Goal: Check status: Check status

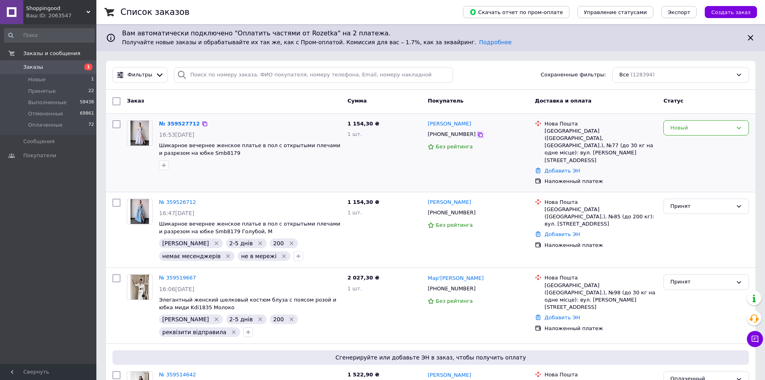
click at [478, 133] on icon at bounding box center [480, 134] width 5 height 5
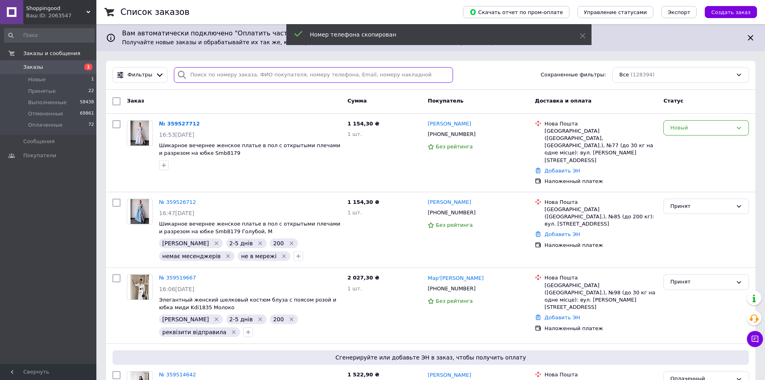
paste input "[PHONE_NUMBER]"
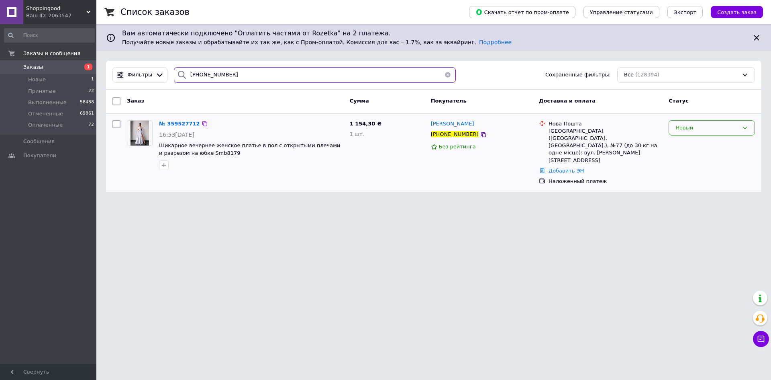
type input "[PHONE_NUMBER]"
click at [709, 127] on div "Новый" at bounding box center [707, 128] width 63 height 8
click at [699, 148] on li "Принят" at bounding box center [712, 144] width 86 height 15
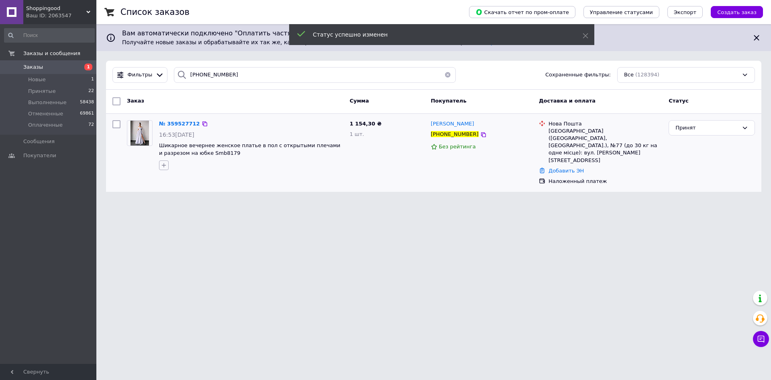
click at [167, 165] on icon "button" at bounding box center [164, 165] width 6 height 6
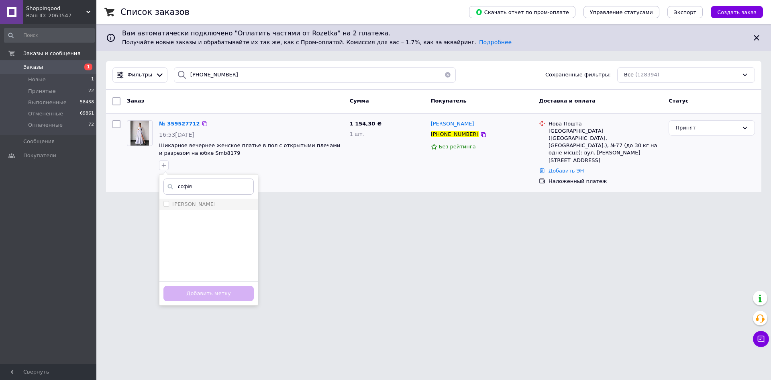
type input "софія"
click at [200, 202] on div "[PERSON_NAME]" at bounding box center [208, 203] width 90 height 7
checkbox input "true"
click at [231, 296] on button "Добавить метку" at bounding box center [208, 294] width 90 height 16
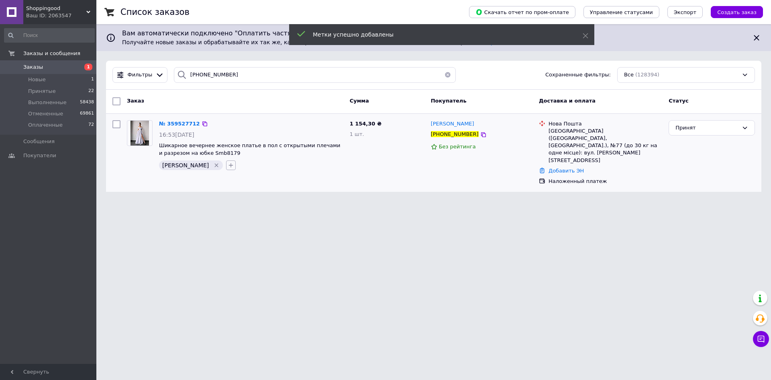
click at [229, 165] on icon "button" at bounding box center [231, 165] width 4 height 4
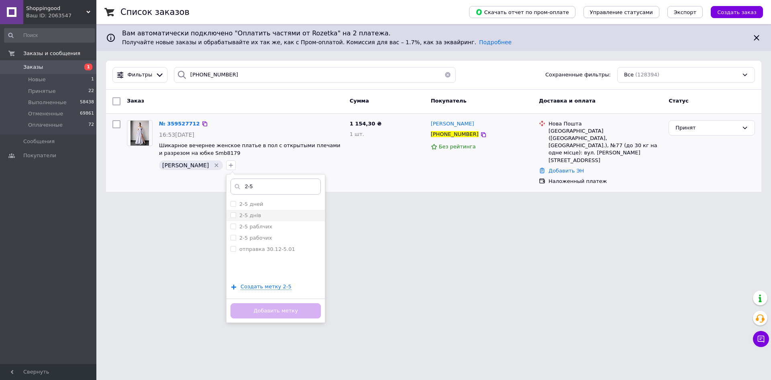
type input "2-5"
click at [235, 213] on div "2-5 днів" at bounding box center [276, 215] width 90 height 7
checkbox input "true"
click at [274, 310] on button "Добавить метку" at bounding box center [276, 311] width 90 height 16
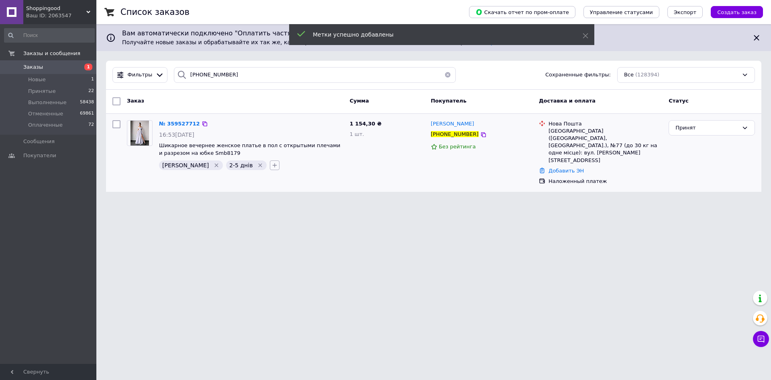
click at [272, 163] on icon "button" at bounding box center [275, 165] width 6 height 6
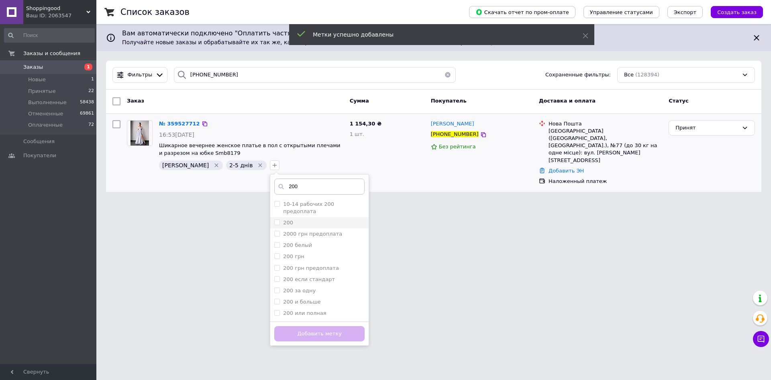
type input "200"
click at [283, 219] on label "200" at bounding box center [288, 222] width 10 height 6
checkbox input "true"
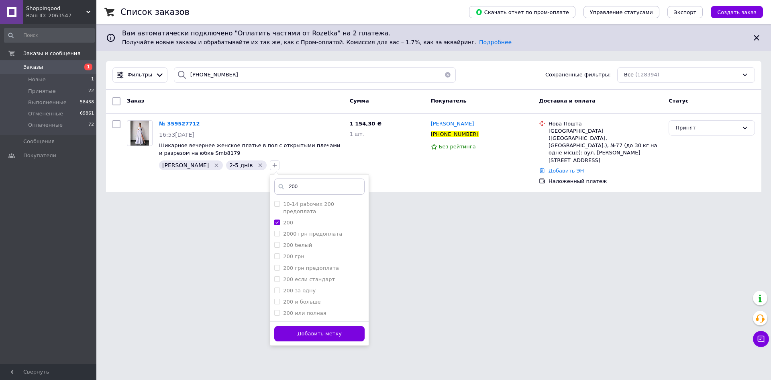
click at [306, 329] on button "Добавить метку" at bounding box center [319, 334] width 90 height 16
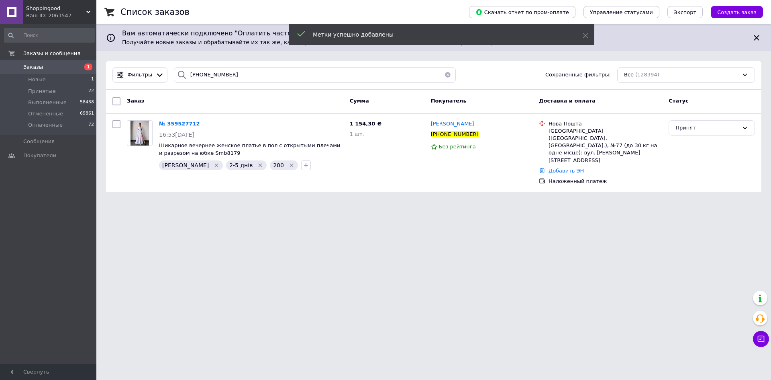
click at [448, 74] on button "button" at bounding box center [448, 75] width 16 height 16
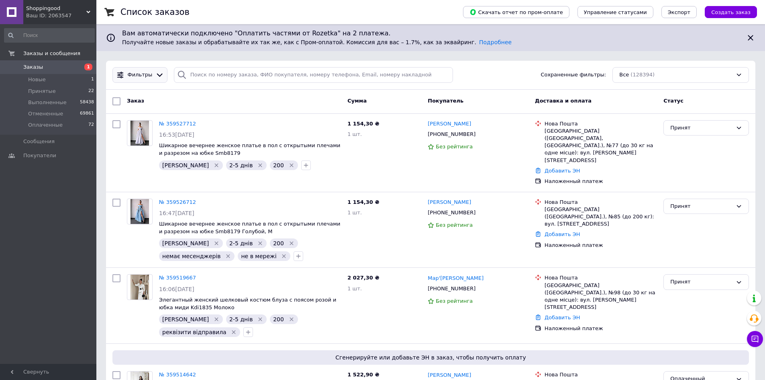
click at [151, 80] on div "Фильтры" at bounding box center [139, 75] width 55 height 16
click at [155, 74] on icon at bounding box center [159, 75] width 8 height 8
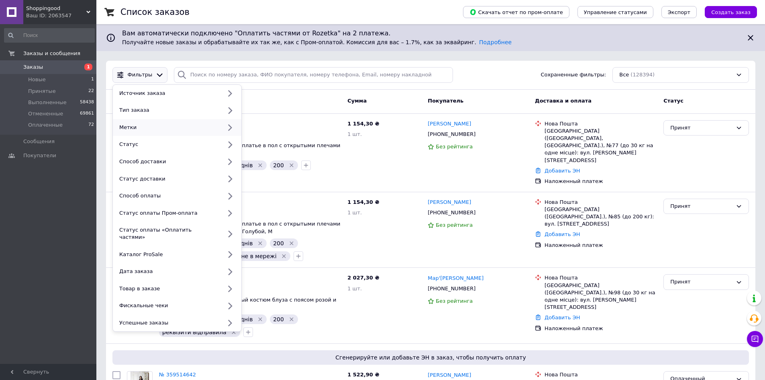
click at [139, 124] on div "Метки" at bounding box center [169, 127] width 106 height 7
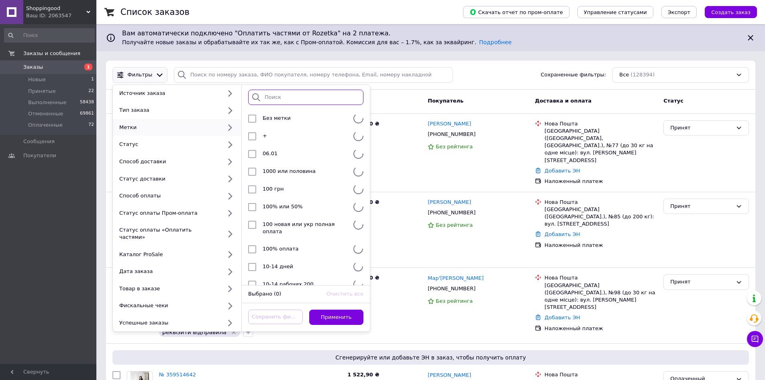
click at [274, 95] on input "search" at bounding box center [305, 98] width 115 height 16
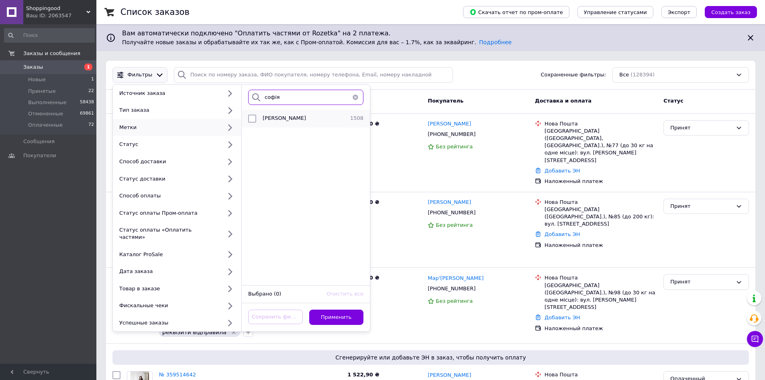
type input "софія"
click at [298, 114] on li "Софія 1508" at bounding box center [306, 119] width 128 height 18
checkbox input "true"
click at [347, 311] on button "Применить" at bounding box center [336, 317] width 55 height 16
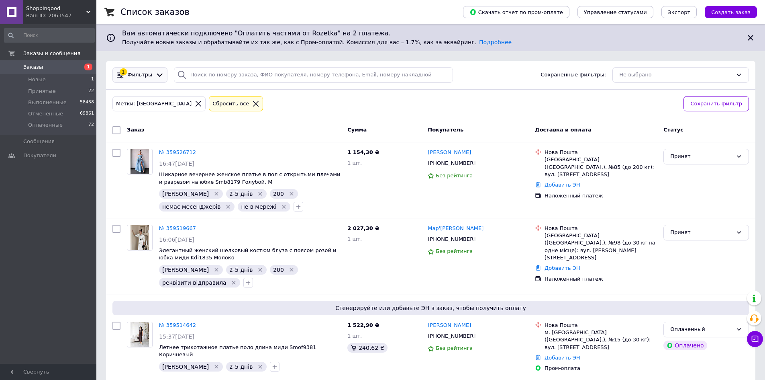
click at [154, 76] on div at bounding box center [160, 75] width 12 height 8
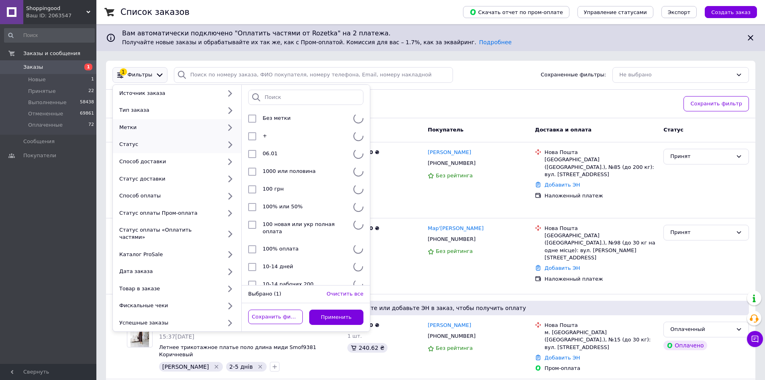
click at [157, 139] on div "Статус" at bounding box center [177, 144] width 129 height 17
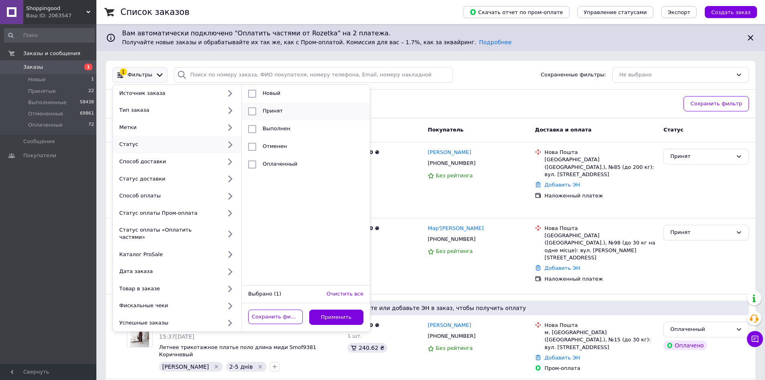
click at [292, 114] on div "Принят" at bounding box center [304, 111] width 91 height 8
checkbox input "true"
click at [349, 310] on button "Применить" at bounding box center [336, 317] width 55 height 16
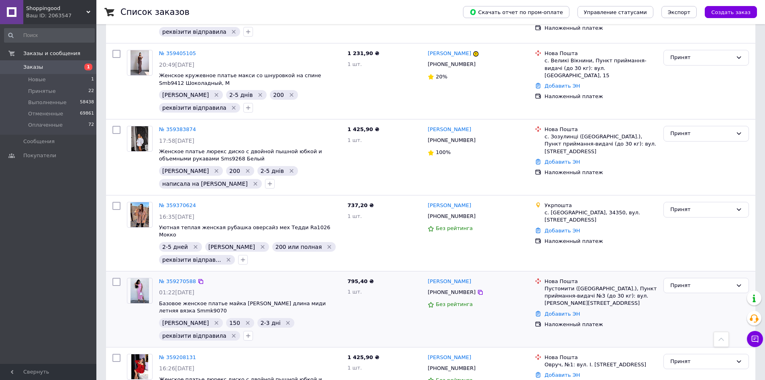
scroll to position [964, 0]
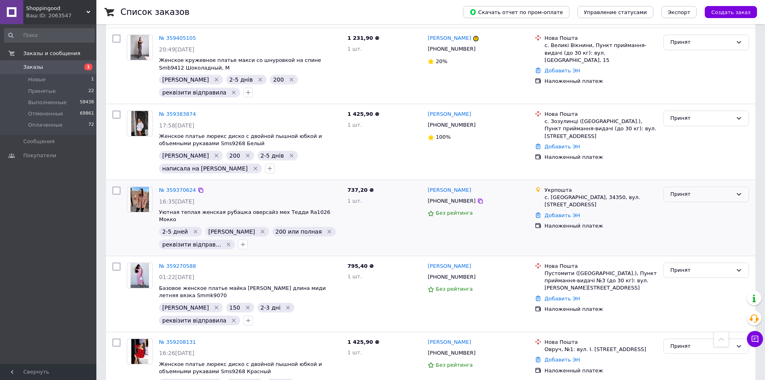
click at [690, 190] on div "Принят" at bounding box center [701, 194] width 62 height 8
click at [695, 233] on li "Оплаченный" at bounding box center [706, 240] width 85 height 15
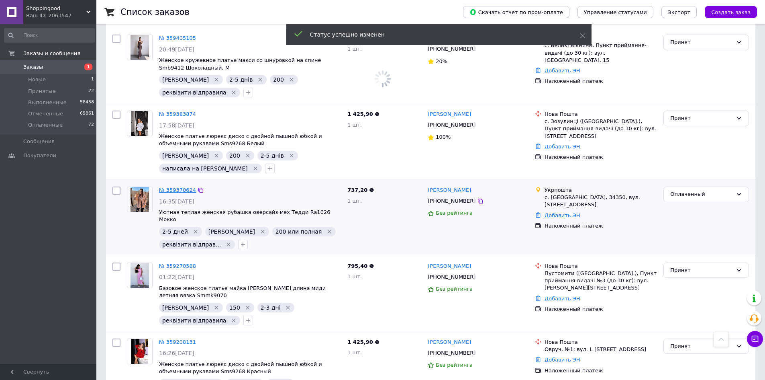
click at [178, 187] on link "№ 359370624" at bounding box center [177, 190] width 37 height 6
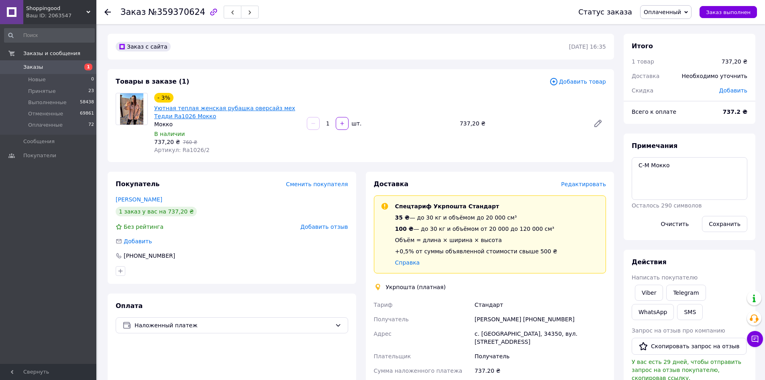
click at [228, 110] on link "Уютная теплая женская рубашка оверсайз мех Тедди Ra1026 Мокко" at bounding box center [224, 112] width 141 height 14
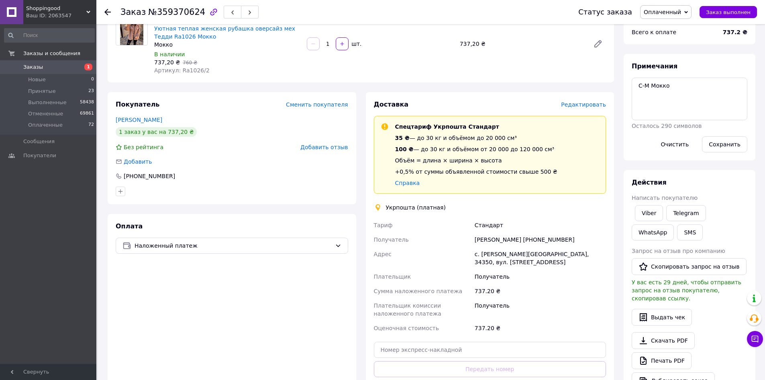
scroll to position [80, 0]
drag, startPoint x: 521, startPoint y: 238, endPoint x: 476, endPoint y: 239, distance: 45.8
click at [476, 239] on div "[PERSON_NAME] [PHONE_NUMBER]" at bounding box center [540, 238] width 135 height 14
copy div "[PERSON_NAME]"
drag, startPoint x: 570, startPoint y: 240, endPoint x: 522, endPoint y: 239, distance: 48.2
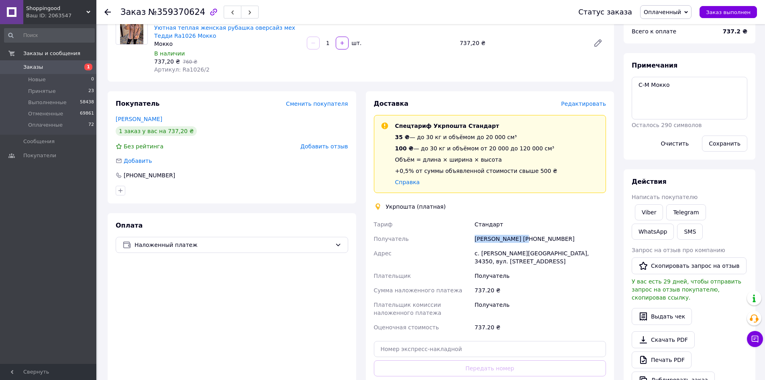
click at [522, 239] on div "[PERSON_NAME] [PHONE_NUMBER]" at bounding box center [540, 238] width 135 height 14
copy div "[PHONE_NUMBER]"
drag, startPoint x: 153, startPoint y: 11, endPoint x: 193, endPoint y: 11, distance: 39.8
click at [193, 11] on span "№359370624" at bounding box center [176, 12] width 57 height 10
copy span "359370624"
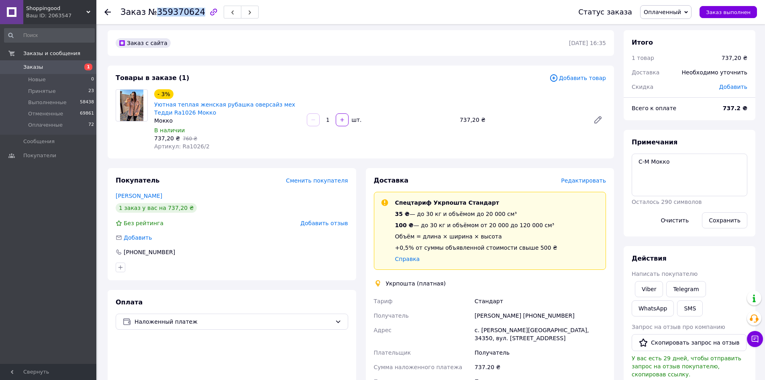
scroll to position [0, 0]
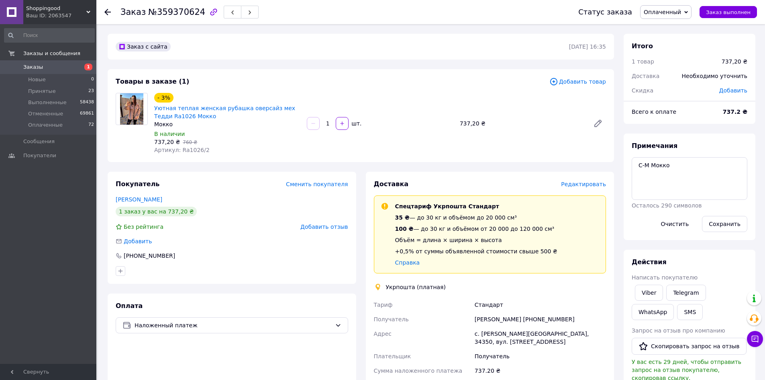
click at [108, 10] on icon at bounding box center [107, 12] width 6 height 6
